Goal: Task Accomplishment & Management: Complete application form

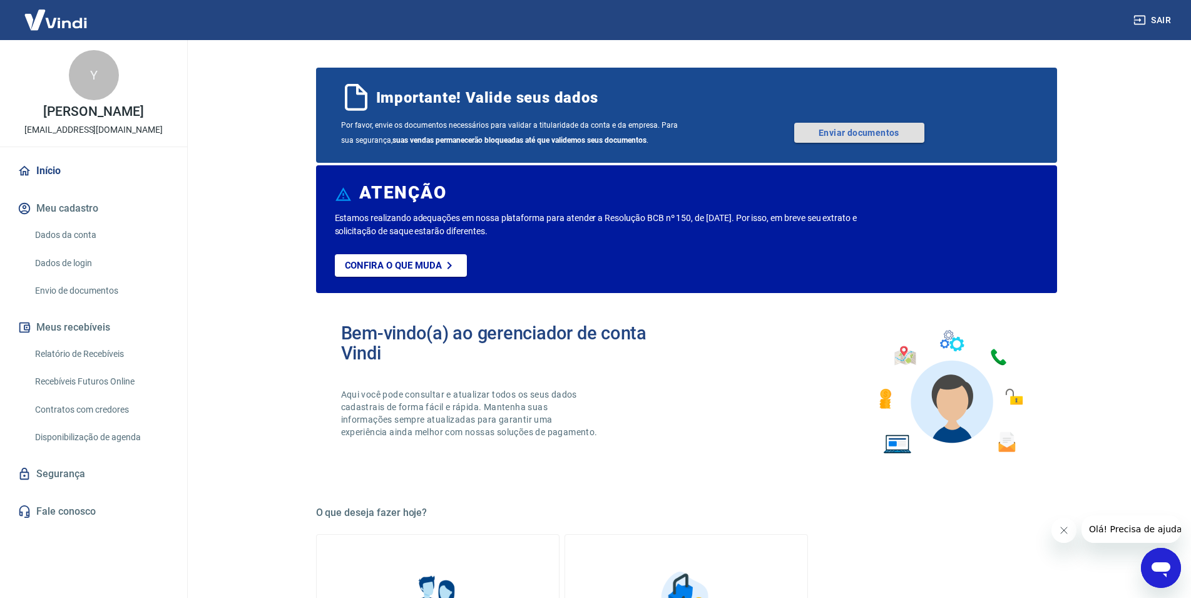
click at [845, 135] on link "Enviar documentos" at bounding box center [860, 133] width 130 height 20
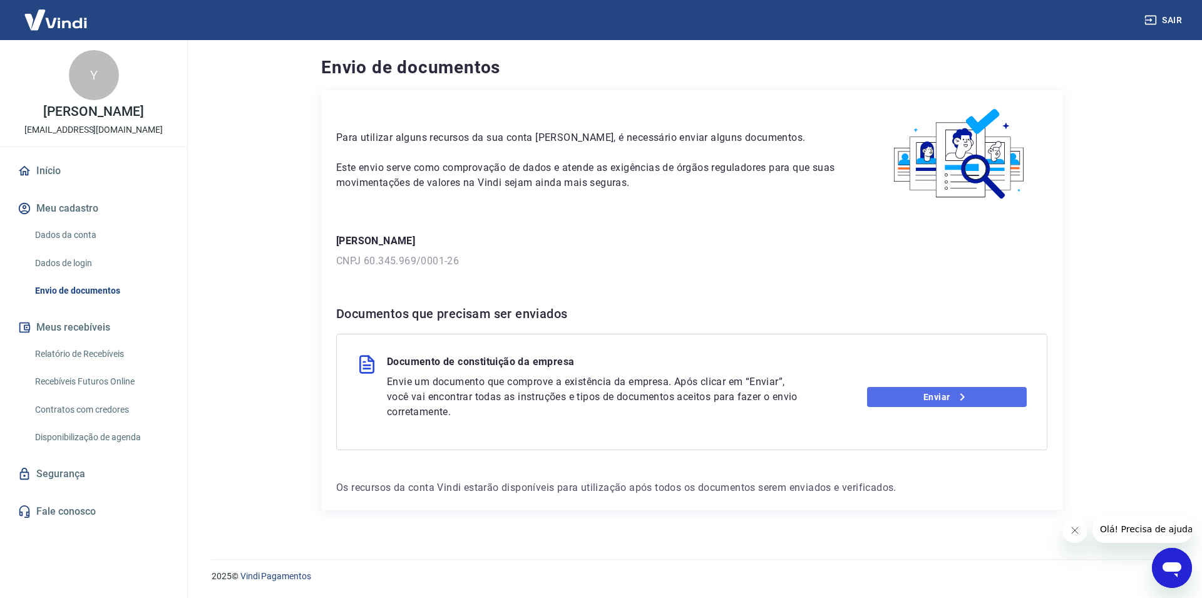
click at [954, 402] on link "Enviar" at bounding box center [947, 397] width 160 height 20
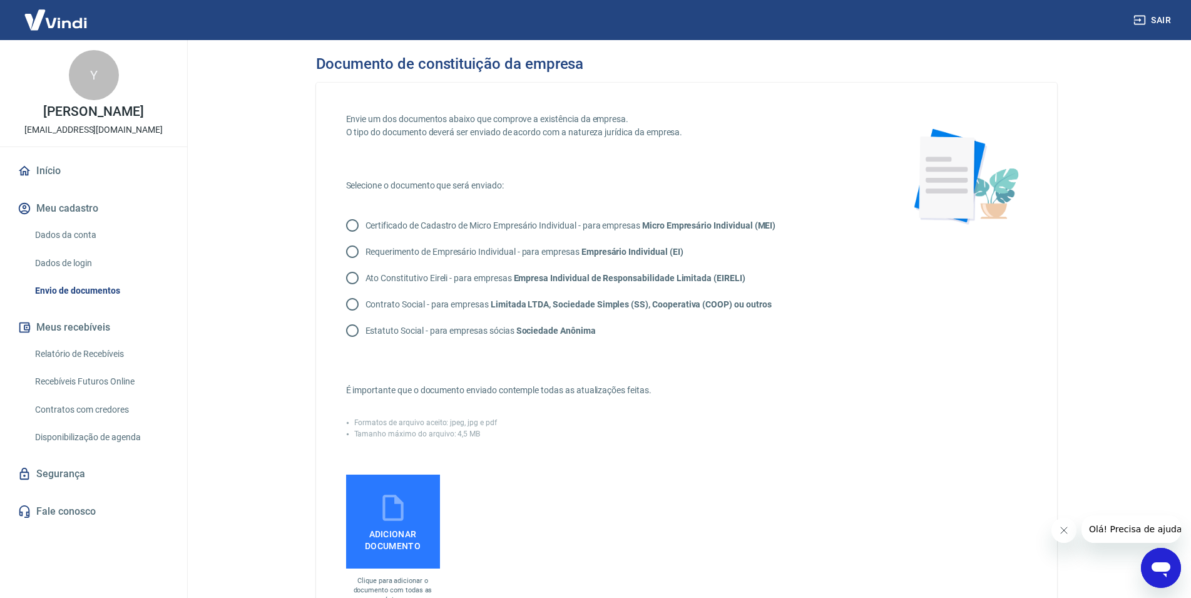
click at [421, 304] on p "Contrato Social - para empresas Limitada LTDA, Sociedade Simples (SS), Cooperat…" at bounding box center [569, 304] width 406 height 13
click at [366, 304] on input "Contrato Social - para empresas Limitada LTDA, Sociedade Simples (SS), Cooperat…" at bounding box center [352, 304] width 26 height 26
radio input "true"
click at [401, 510] on icon at bounding box center [393, 507] width 31 height 31
click at [0, 0] on input "Adicionar documento" at bounding box center [0, 0] width 0 height 0
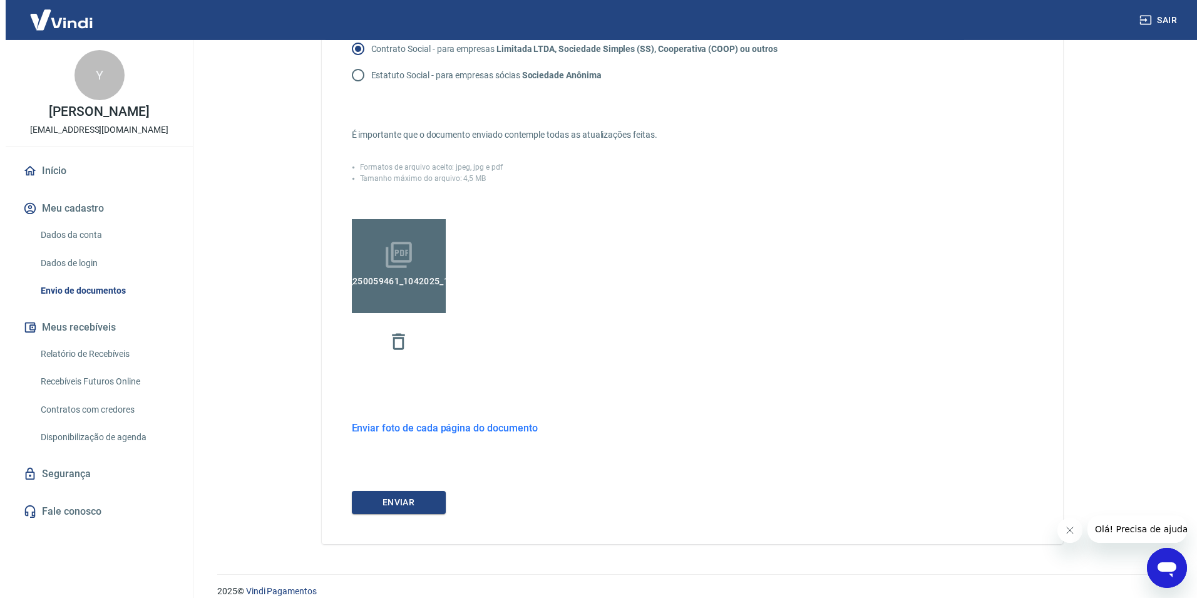
scroll to position [270, 0]
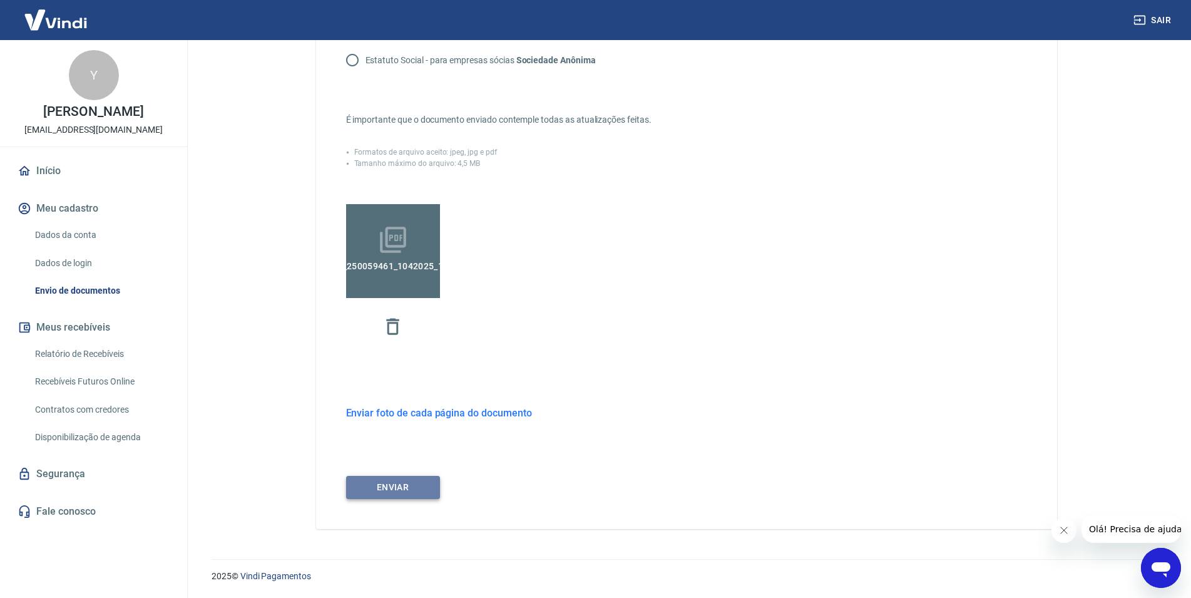
click at [431, 486] on button "ENVIAR" at bounding box center [393, 487] width 94 height 23
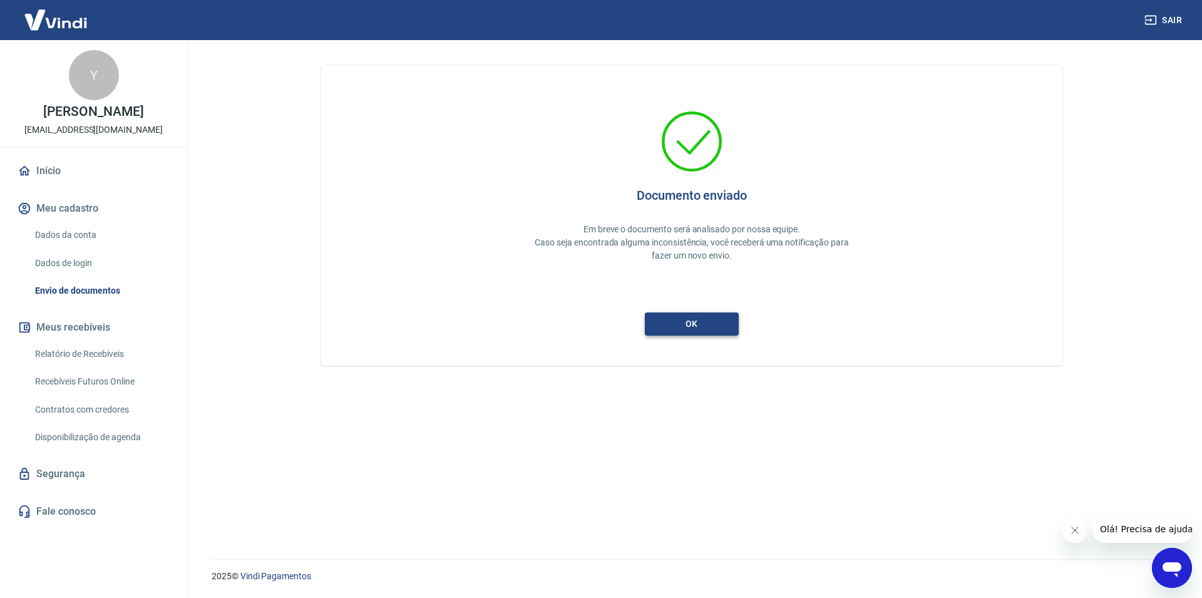
click at [703, 320] on button "ok" at bounding box center [692, 323] width 94 height 23
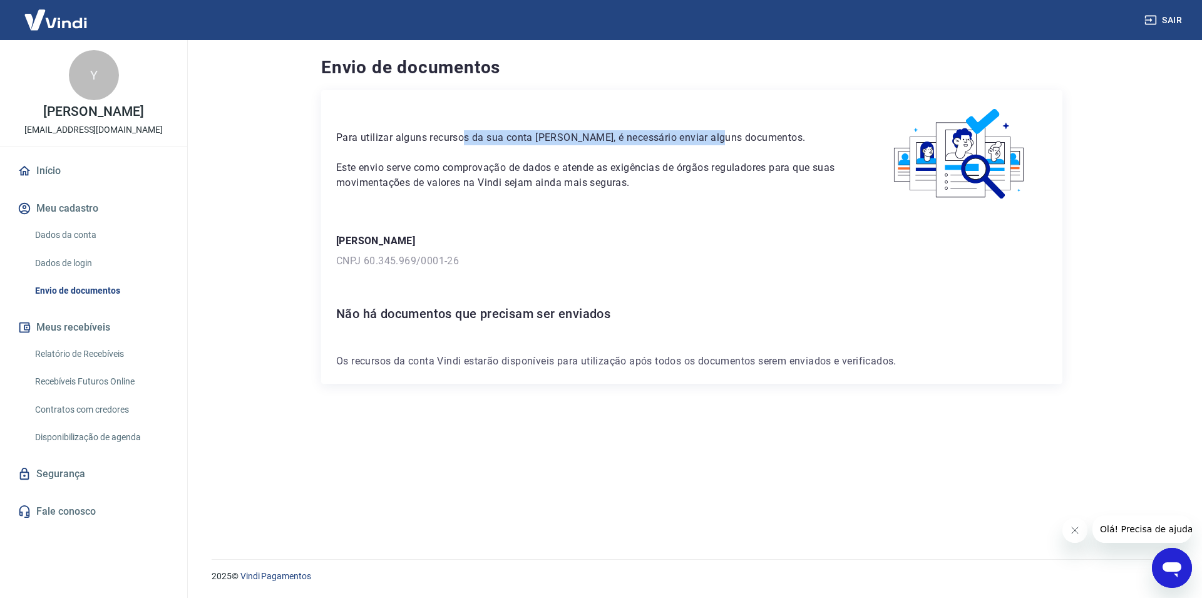
drag, startPoint x: 476, startPoint y: 136, endPoint x: 781, endPoint y: 148, distance: 305.8
click at [744, 149] on div "Para utilizar alguns recursos da sua conta Vindi, é necessário enviar alguns do…" at bounding box center [589, 147] width 507 height 85
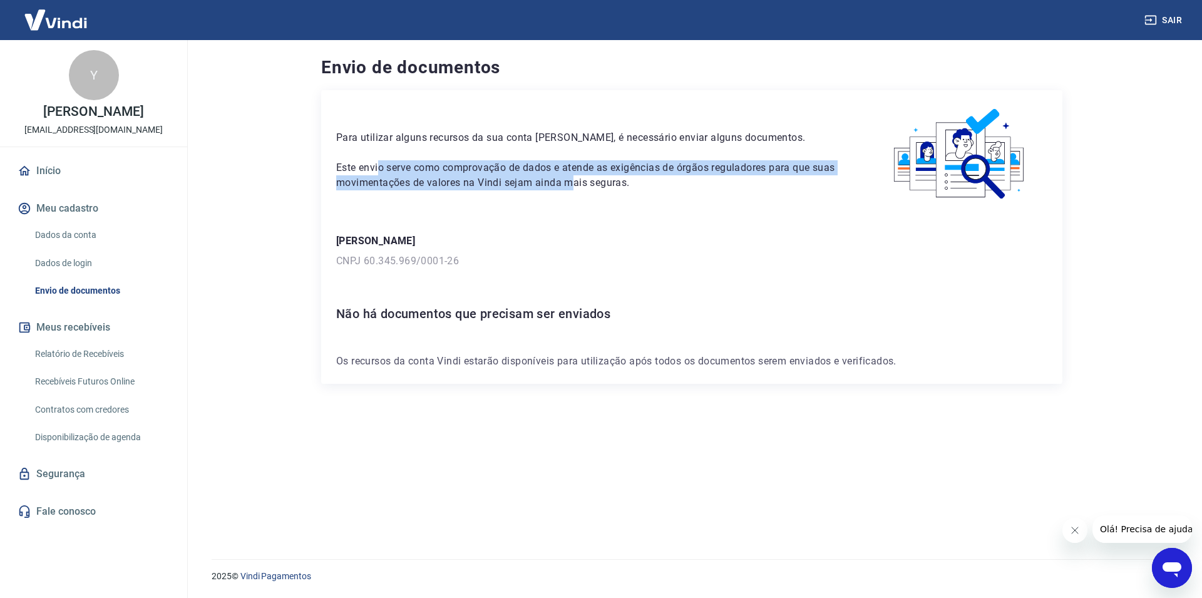
drag, startPoint x: 465, startPoint y: 184, endPoint x: 576, endPoint y: 193, distance: 111.8
click at [576, 193] on div "Para utilizar alguns recursos da sua conta Vindi, é necessário enviar alguns do…" at bounding box center [691, 154] width 711 height 98
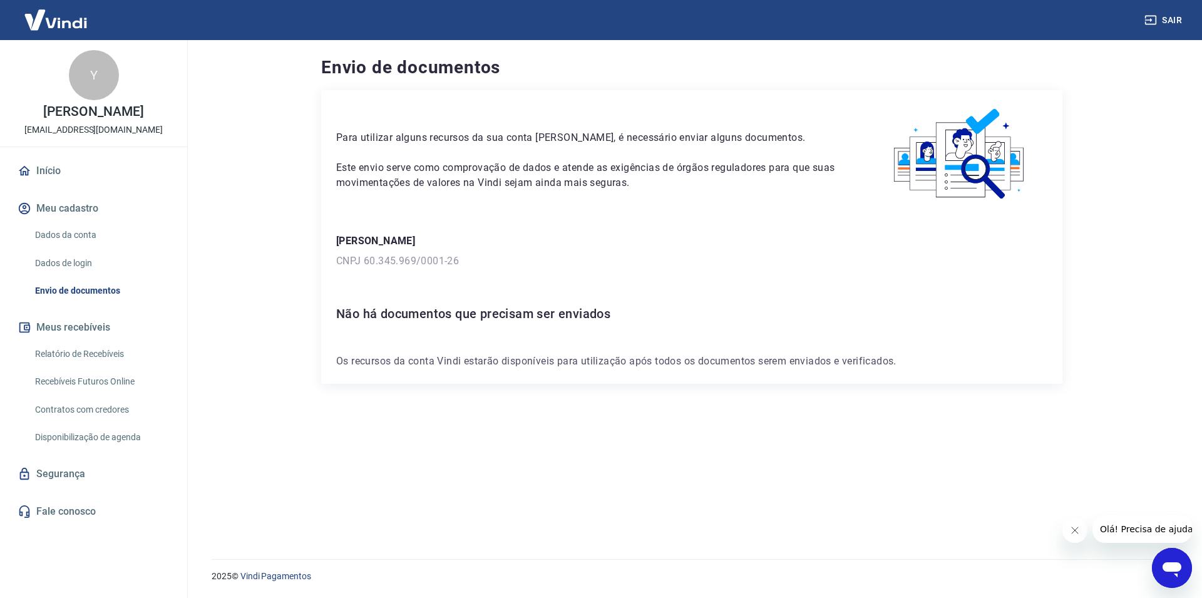
click at [623, 197] on div "Para utilizar alguns recursos da sua conta Vindi, é necessário enviar alguns do…" at bounding box center [691, 154] width 711 height 98
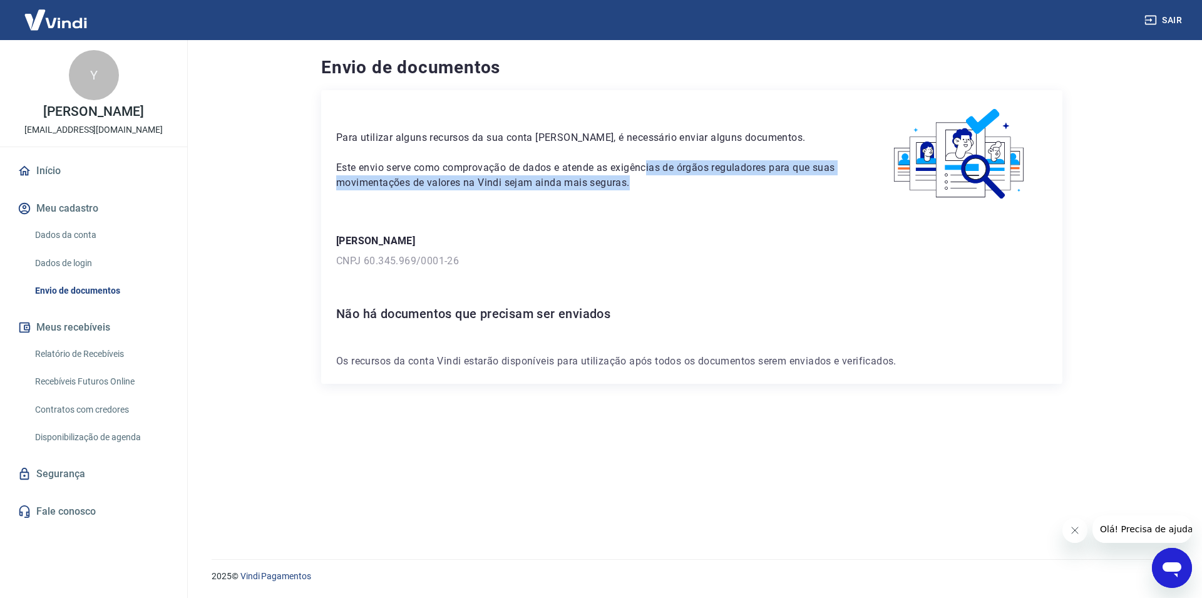
drag, startPoint x: 649, startPoint y: 171, endPoint x: 789, endPoint y: 183, distance: 141.4
click at [789, 183] on p "Este envio serve como comprovação de dados e atende as exigências de órgãos reg…" at bounding box center [589, 175] width 507 height 30
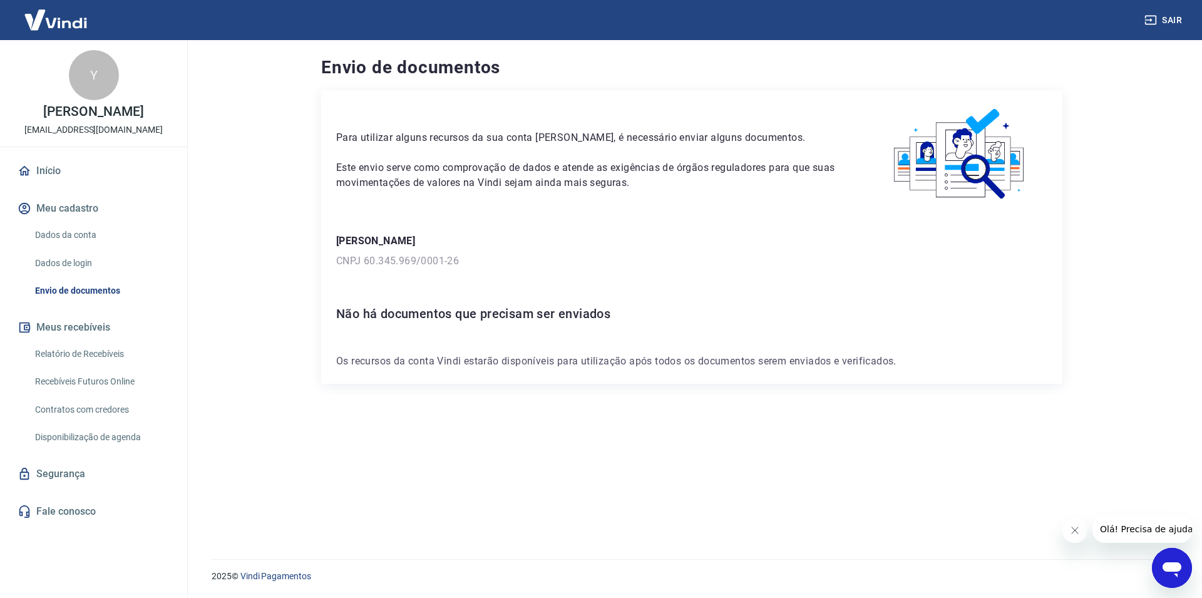
click at [791, 196] on div "Para utilizar alguns recursos da sua conta Vindi, é necessário enviar alguns do…" at bounding box center [691, 154] width 711 height 98
drag, startPoint x: 378, startPoint y: 366, endPoint x: 582, endPoint y: 363, distance: 204.1
click at [577, 363] on p "Os recursos da conta Vindi estarão disponíveis para utilização após todos os do…" at bounding box center [691, 361] width 711 height 15
click at [639, 355] on p "Os recursos da conta Vindi estarão disponíveis para utilização após todos os do…" at bounding box center [691, 361] width 711 height 15
drag, startPoint x: 607, startPoint y: 361, endPoint x: 831, endPoint y: 363, distance: 223.5
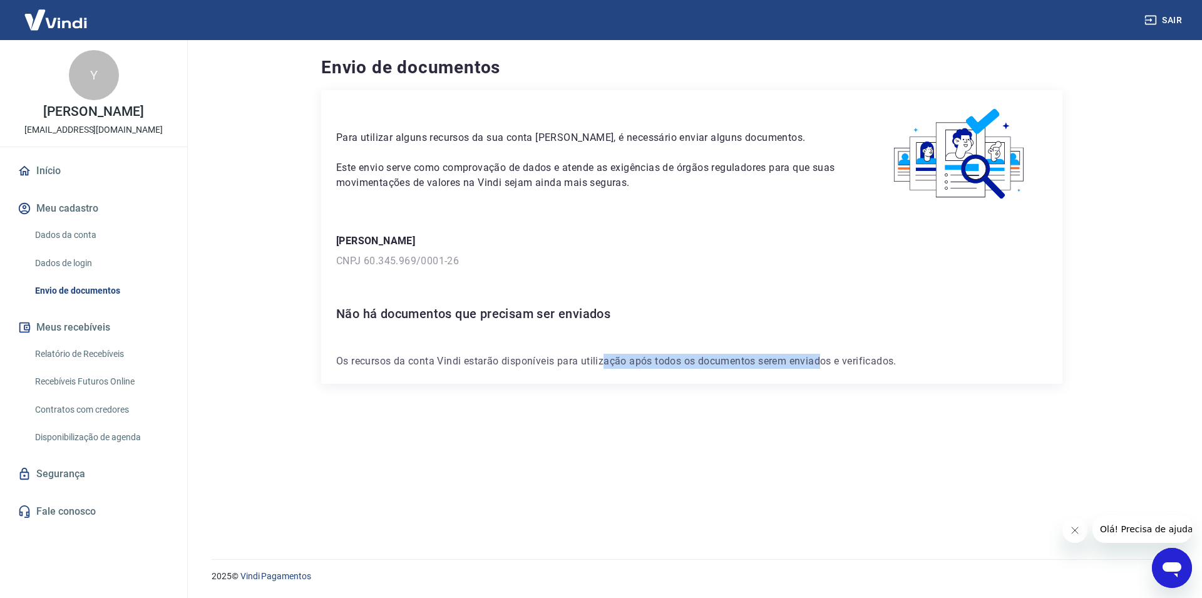
click at [830, 363] on p "Os recursos da conta Vindi estarão disponíveis para utilização após todos os do…" at bounding box center [691, 361] width 711 height 15
click at [71, 175] on link "Início" at bounding box center [93, 171] width 157 height 28
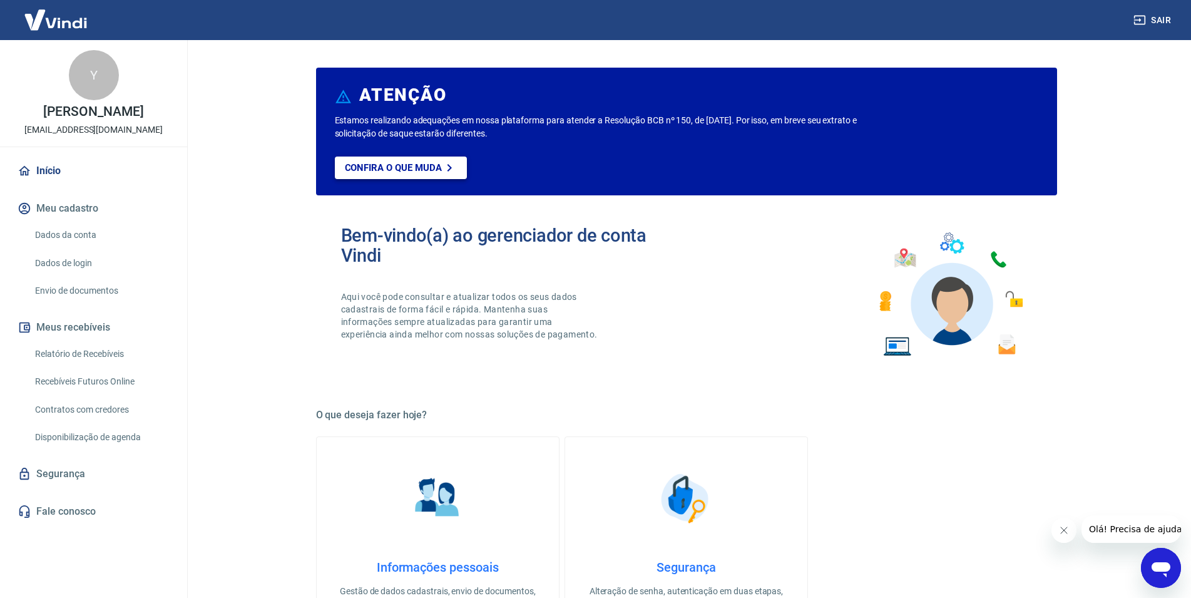
click at [409, 160] on link "Confira o que muda" at bounding box center [401, 168] width 132 height 23
click at [798, 249] on div "Bem-vindo(a) ao gerenciador de conta Vindi Aqui você pode consultar e atualizar…" at bounding box center [686, 294] width 741 height 178
click at [282, 259] on main "ATENÇÃO Estamos realizando adequações em nossa plataforma para atender a Resolu…" at bounding box center [687, 319] width 1010 height 558
click at [269, 246] on main "ATENÇÃO Estamos realizando adequações em nossa plataforma para atender a Resolu…" at bounding box center [687, 319] width 1010 height 558
